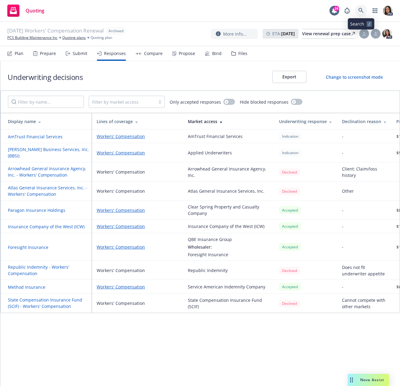
click at [363, 12] on icon at bounding box center [361, 10] width 5 height 5
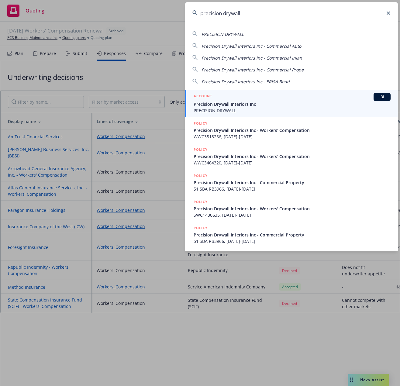
type input "precision drywall"
click at [259, 100] on div "ACCOUNT BI" at bounding box center [292, 97] width 197 height 8
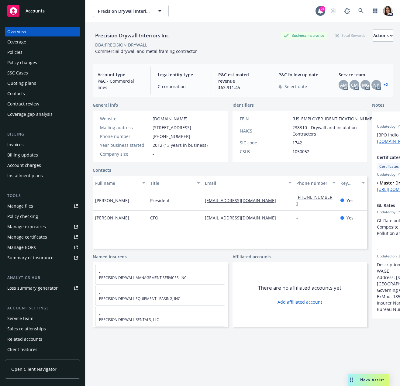
click at [333, 34] on div "Total Rewards" at bounding box center [351, 36] width 36 height 8
